Goal: Task Accomplishment & Management: Use online tool/utility

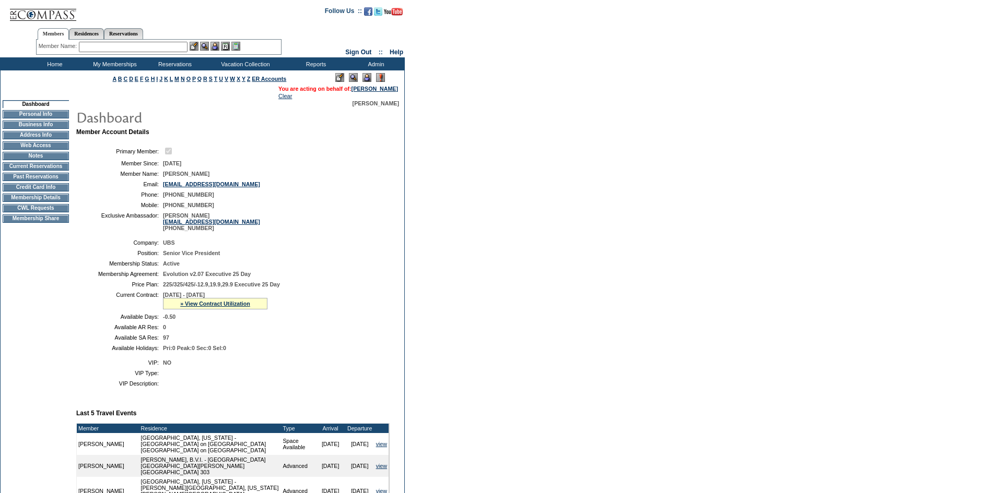
click at [29, 212] on td "CWL Requests" at bounding box center [36, 208] width 66 height 8
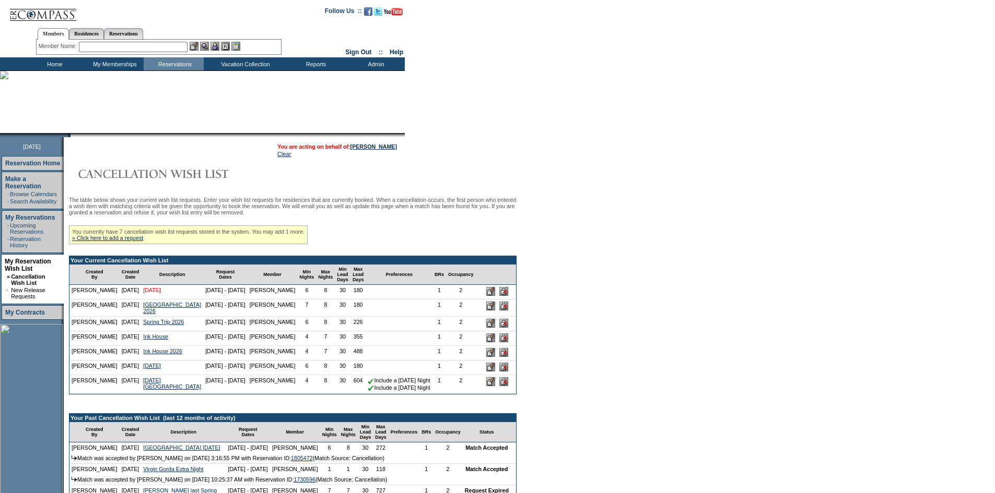
click at [143, 293] on link "[DATE]" at bounding box center [152, 290] width 18 height 6
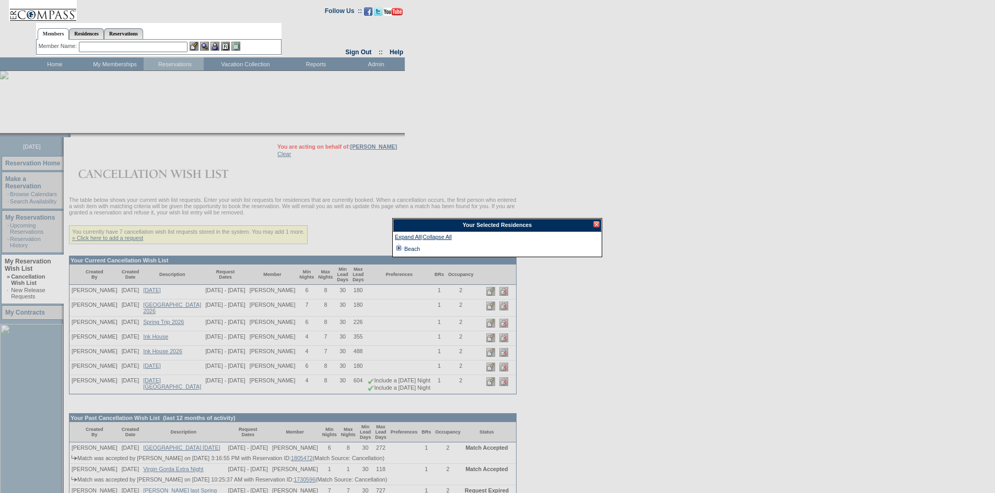
click at [399, 249] on td at bounding box center [399, 248] width 8 height 11
click at [596, 223] on div at bounding box center [596, 224] width 6 height 6
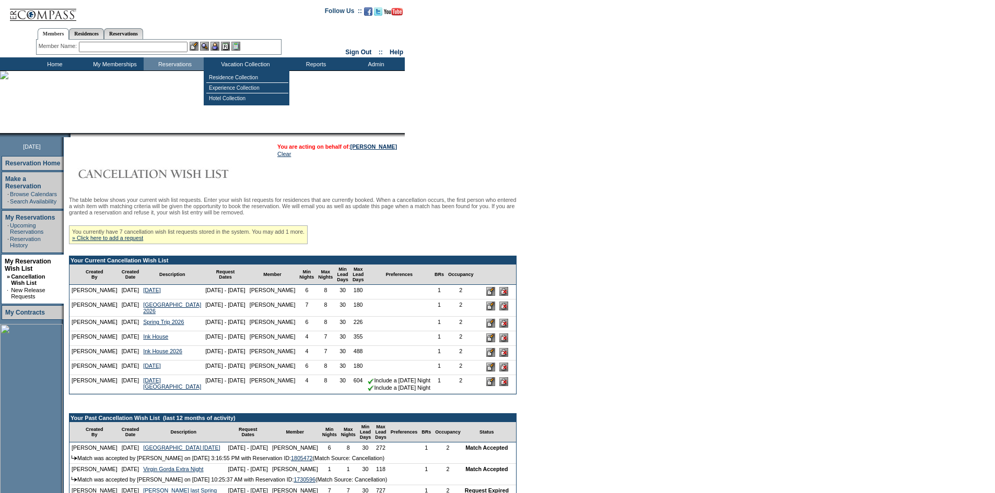
click at [172, 43] on input "text" at bounding box center [133, 47] width 109 height 10
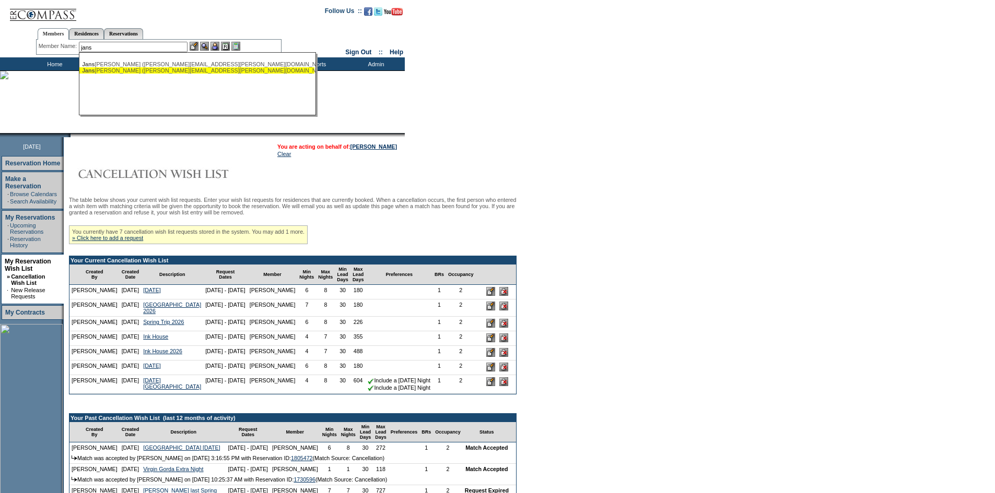
click at [183, 72] on div "[PERSON_NAME] [PERSON_NAME] ([PERSON_NAME][EMAIL_ADDRESS][PERSON_NAME][DOMAIN_N…" at bounding box center [197, 70] width 230 height 6
type input "[PERSON_NAME] ([PERSON_NAME][EMAIL_ADDRESS][PERSON_NAME][DOMAIN_NAME])"
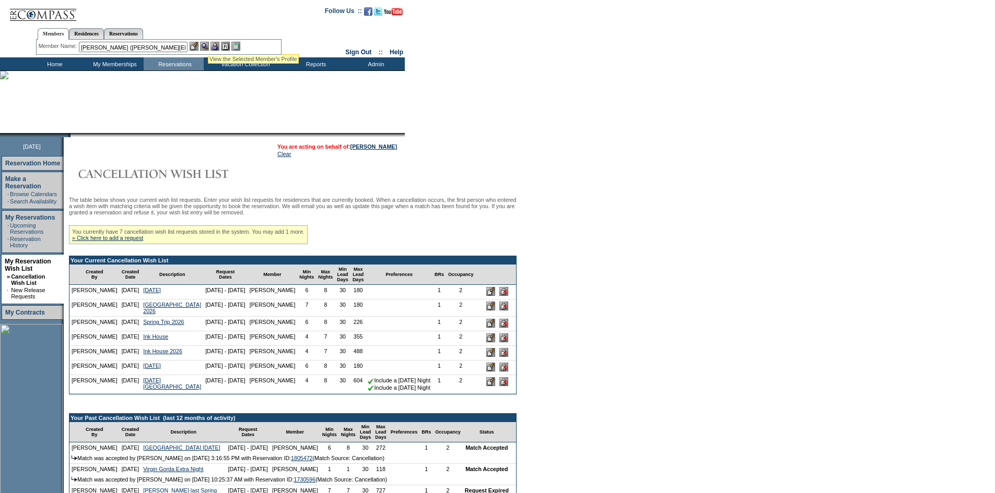
click at [218, 44] on img at bounding box center [214, 46] width 9 height 9
click at [206, 45] on img at bounding box center [204, 46] width 9 height 9
